Goal: Information Seeking & Learning: Learn about a topic

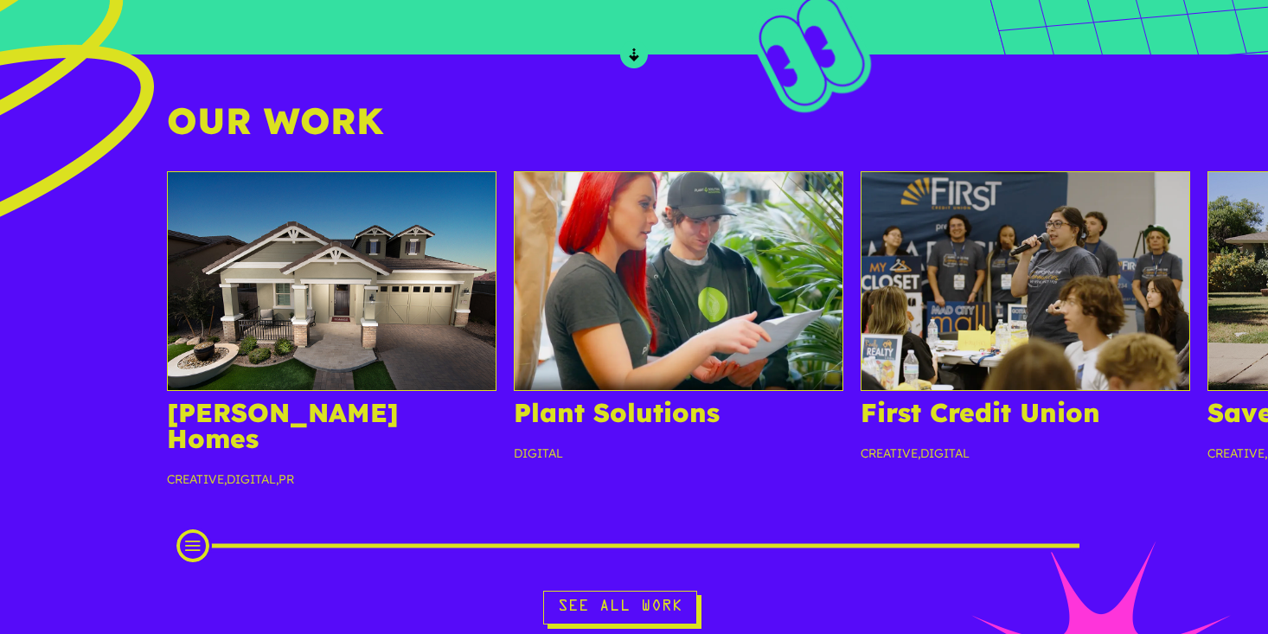
scroll to position [1476, 0]
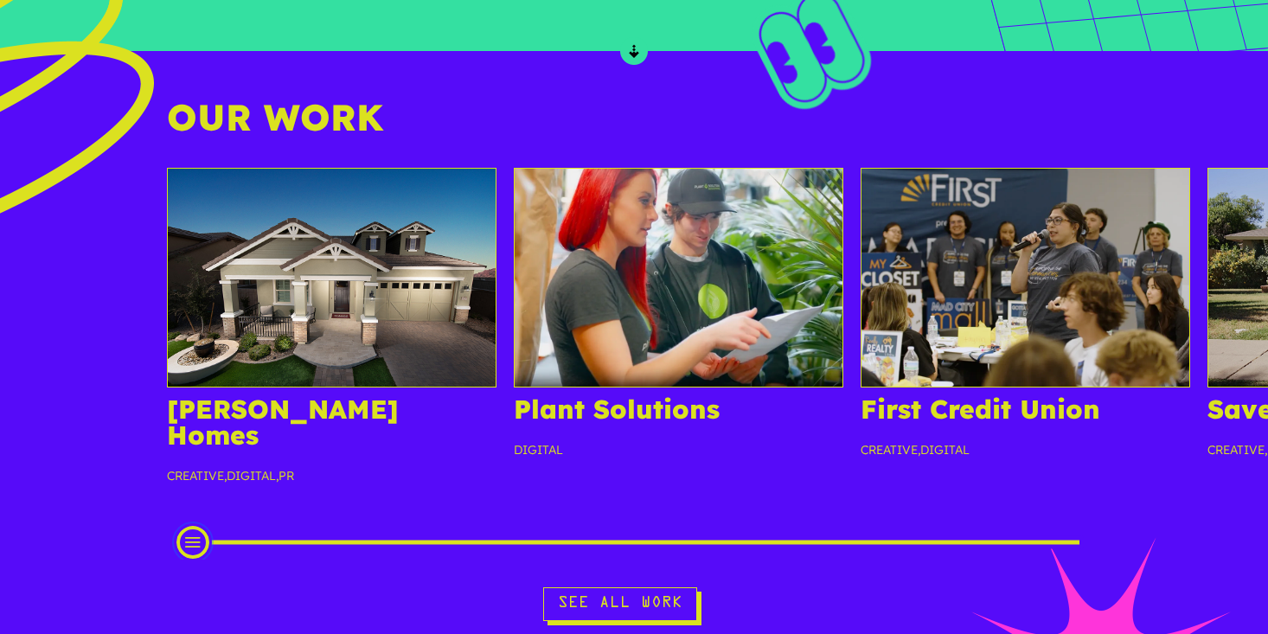
drag, startPoint x: 189, startPoint y: 515, endPoint x: 3, endPoint y: 641, distance: 225.0
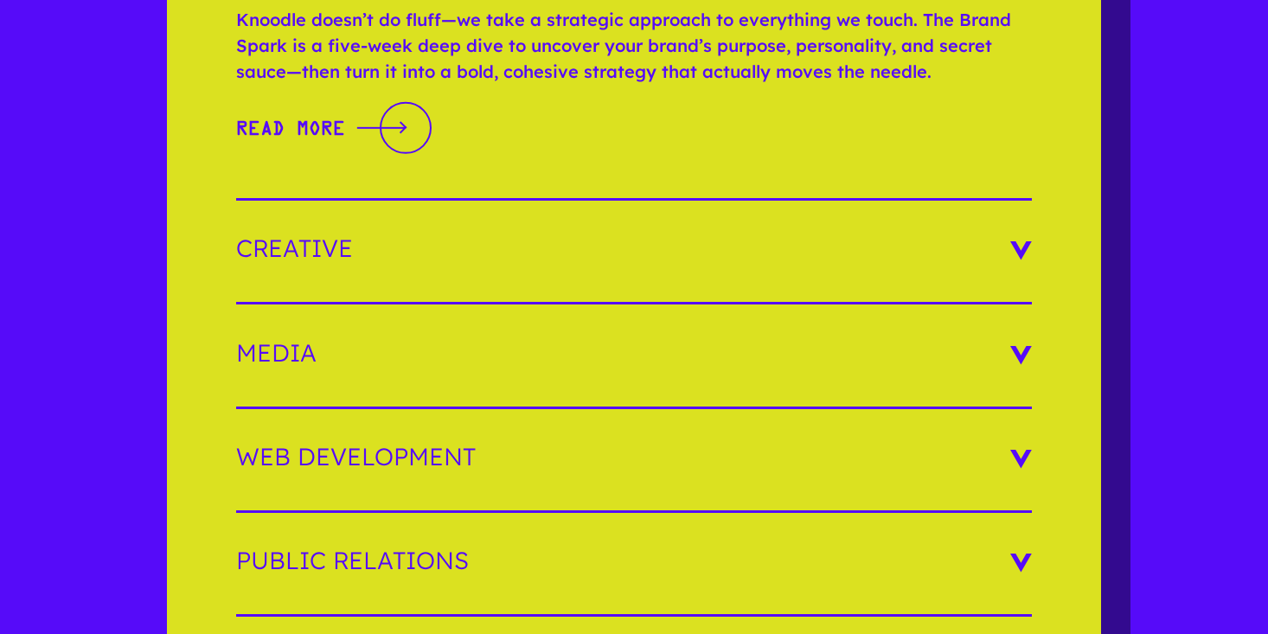
scroll to position [2763, 0]
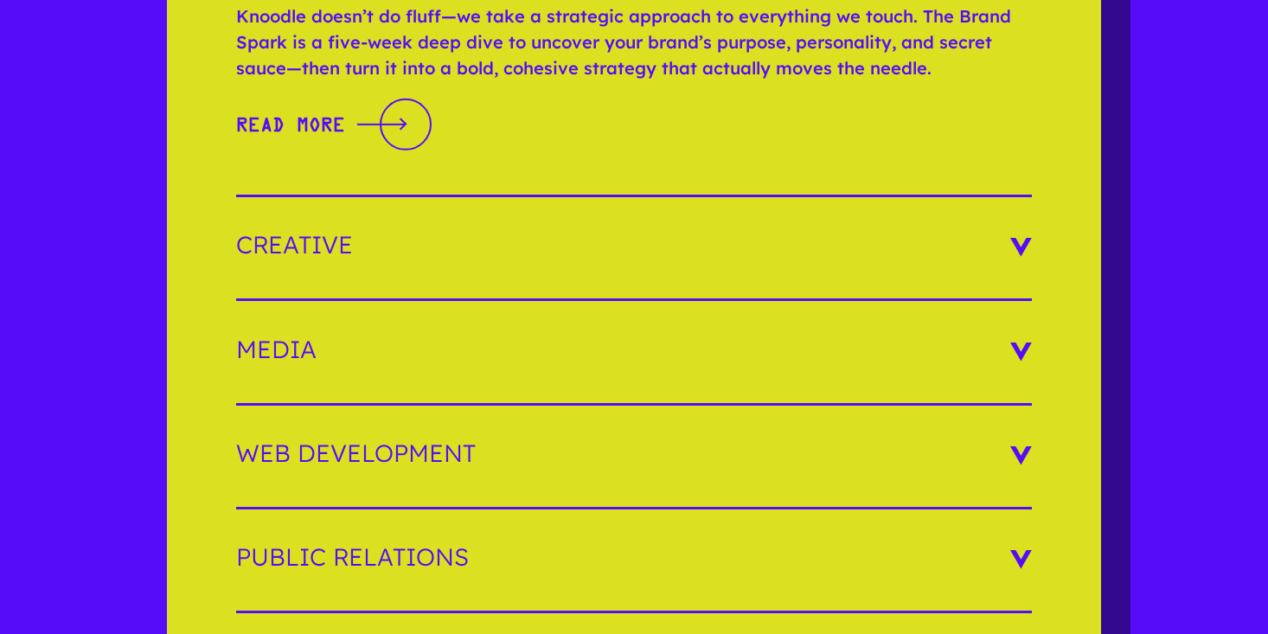
click at [1016, 337] on h3 "Media" at bounding box center [634, 349] width 796 height 24
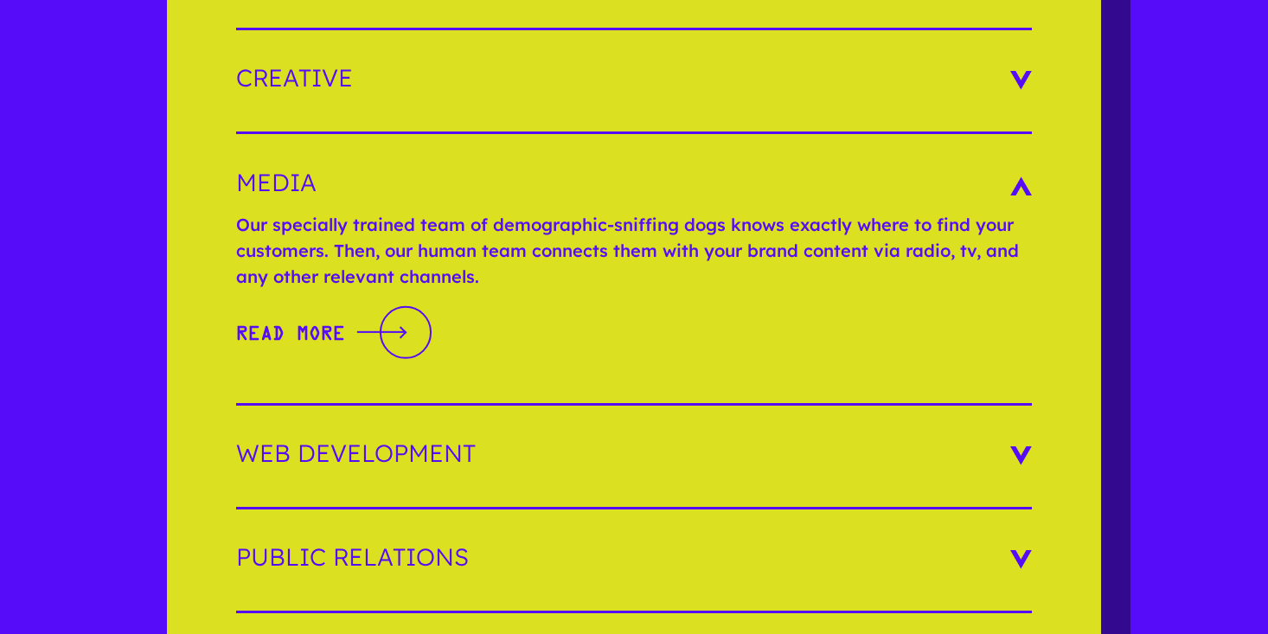
click at [1020, 170] on h3 "Media" at bounding box center [634, 182] width 796 height 24
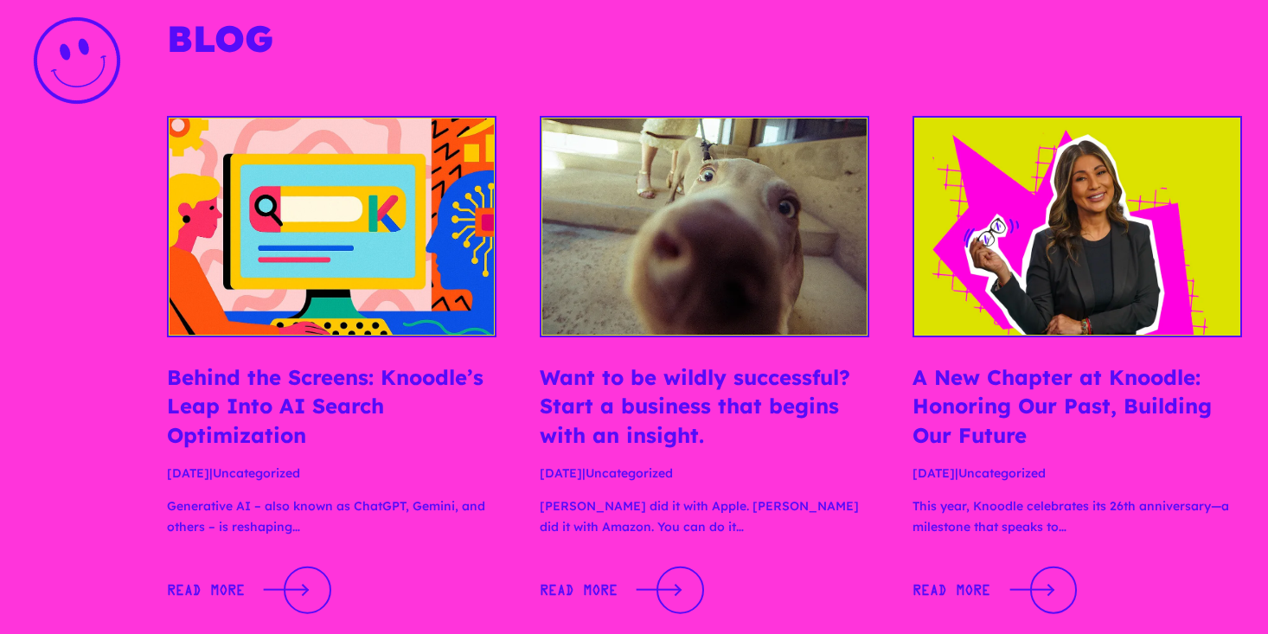
scroll to position [3915, 0]
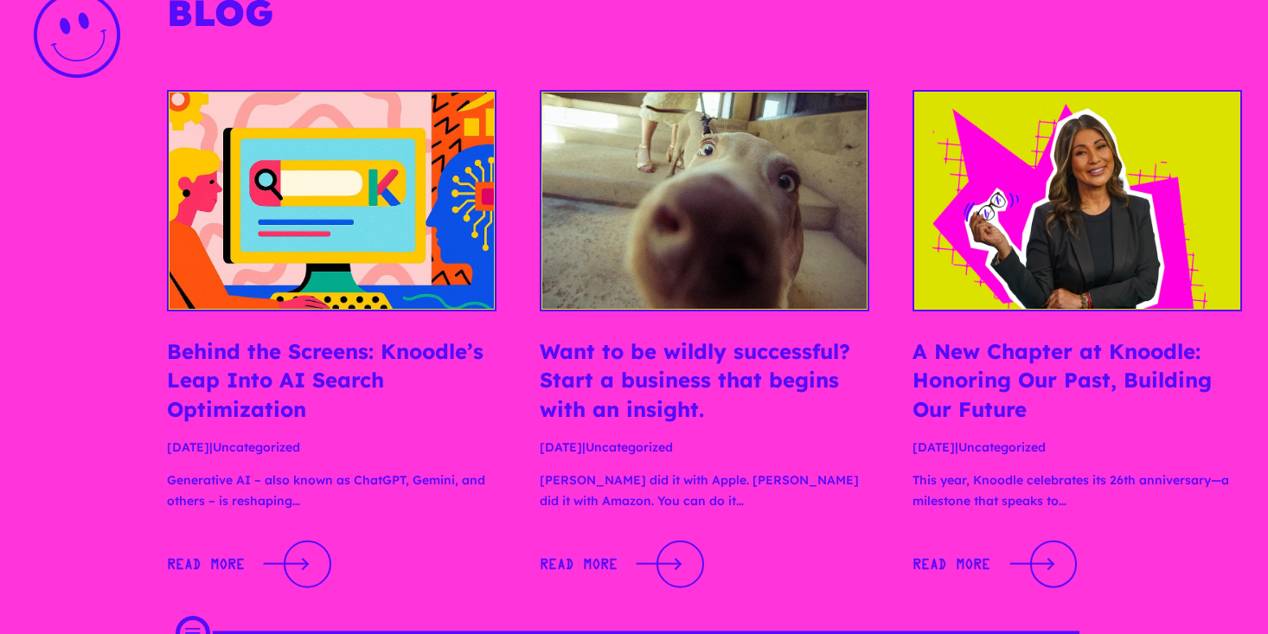
click at [997, 338] on link "A New Chapter at Knoodle: Honoring Our Past, Building Our Future" at bounding box center [1061, 380] width 299 height 84
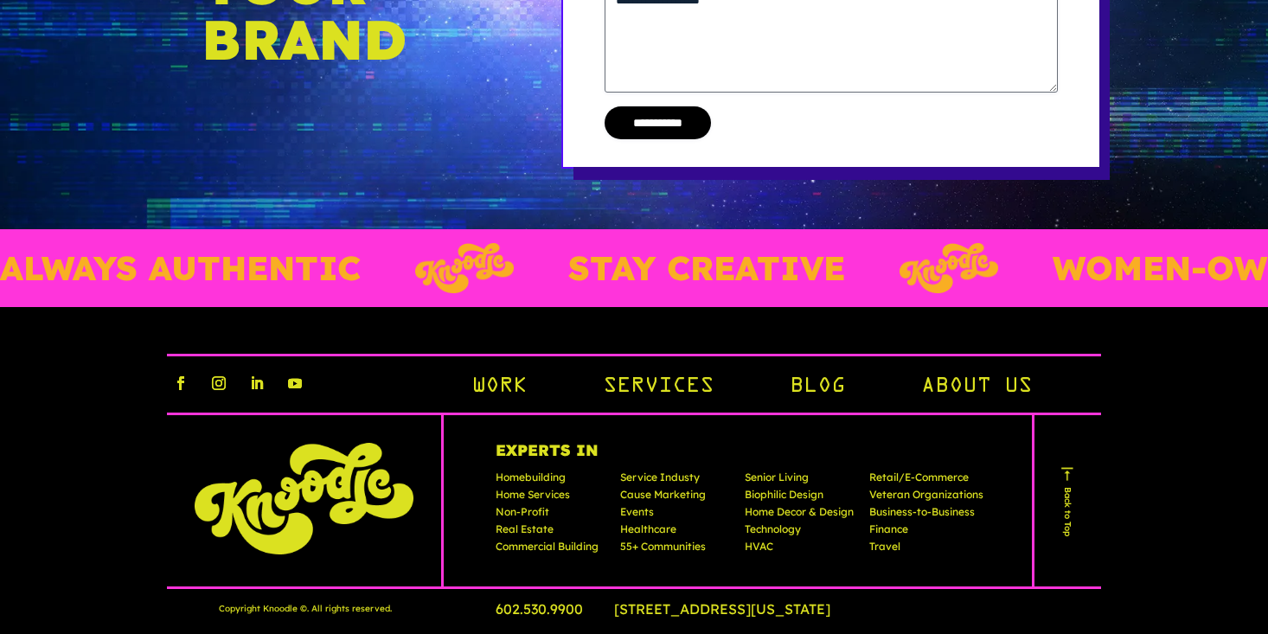
scroll to position [1788, 0]
